Goal: Task Accomplishment & Management: Manage account settings

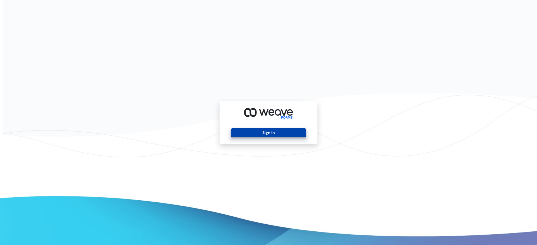
click at [288, 132] on button "Sign In" at bounding box center [268, 133] width 75 height 9
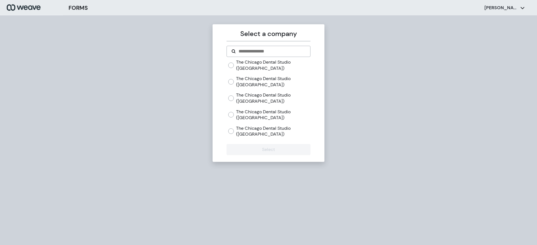
click at [259, 126] on label "The Chicago Dental Studio ([GEOGRAPHIC_DATA])" at bounding box center [273, 132] width 74 height 12
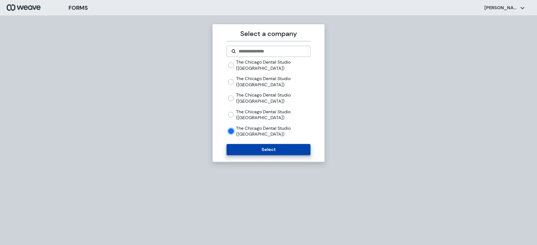
click at [256, 151] on button "Select" at bounding box center [268, 149] width 84 height 11
